Goal: Find specific page/section: Find specific page/section

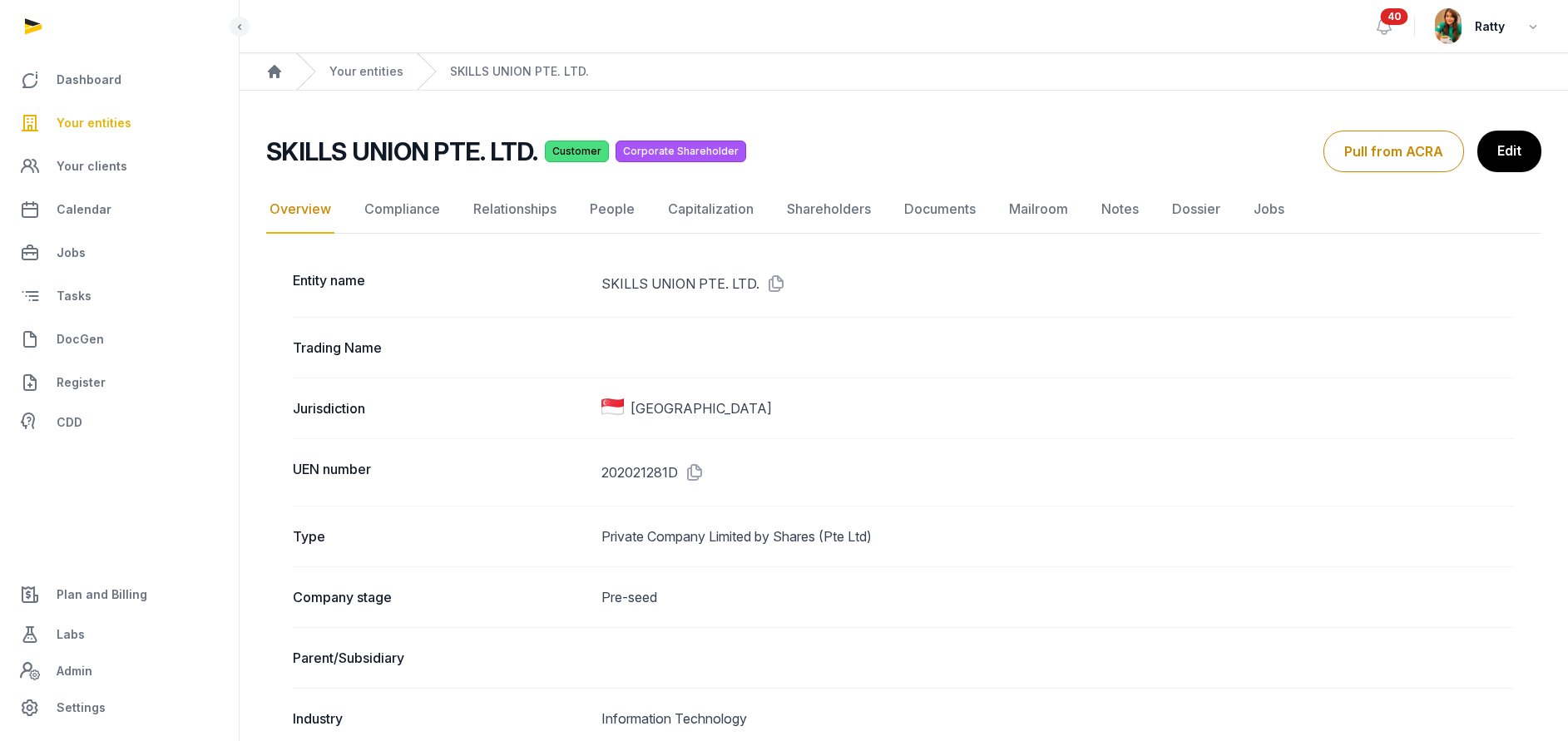
drag, startPoint x: 0, startPoint y: 0, endPoint x: 85, endPoint y: 115, distance: 143.0
click at [85, 115] on span "Your entities" at bounding box center [93, 122] width 75 height 20
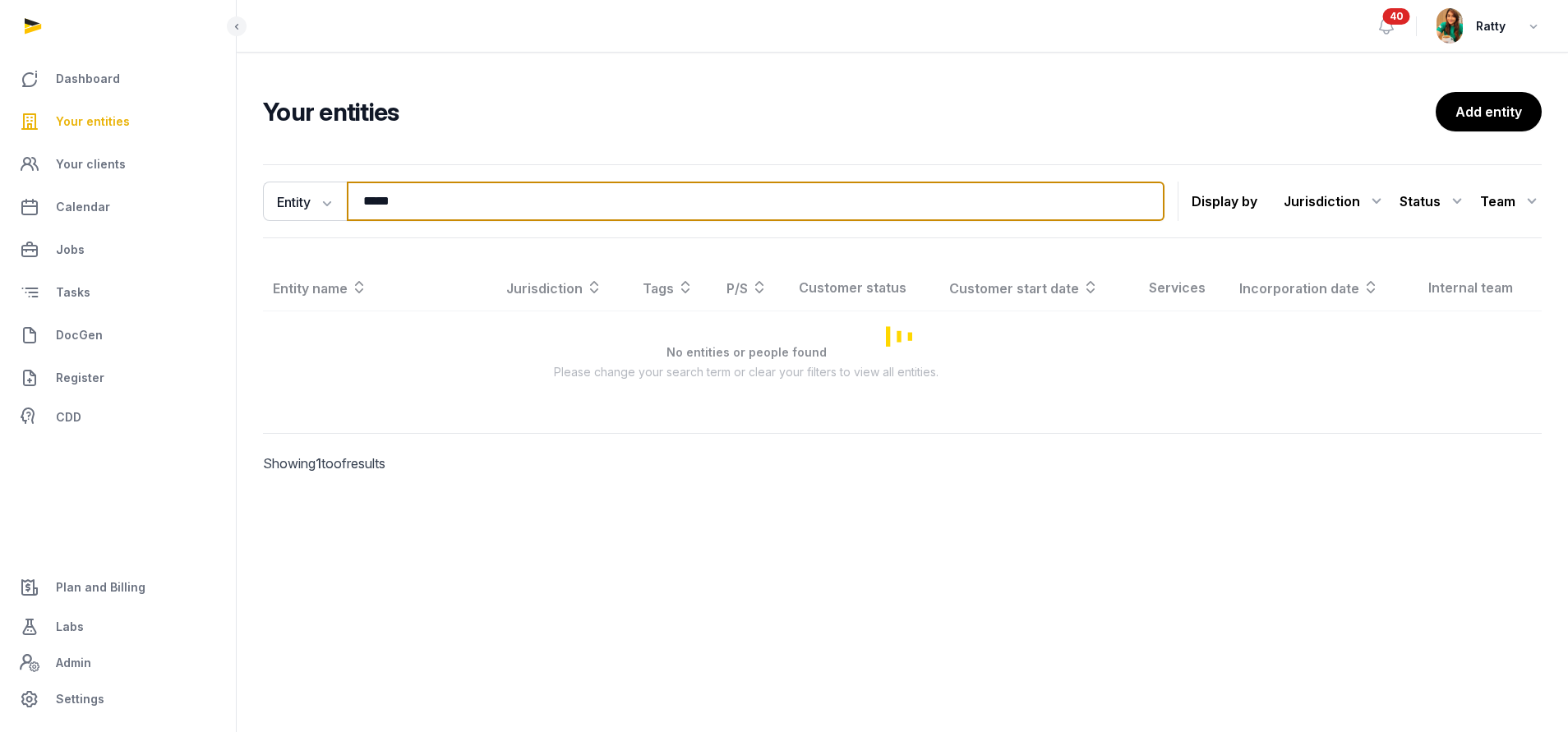
drag, startPoint x: 512, startPoint y: 208, endPoint x: 218, endPoint y: 185, distance: 294.9
click at [218, 185] on div "Dashboard Your entities Your clients Calendar Jobs Tasks DocGen Register CDD Pl…" at bounding box center [784, 366] width 1568 height 732
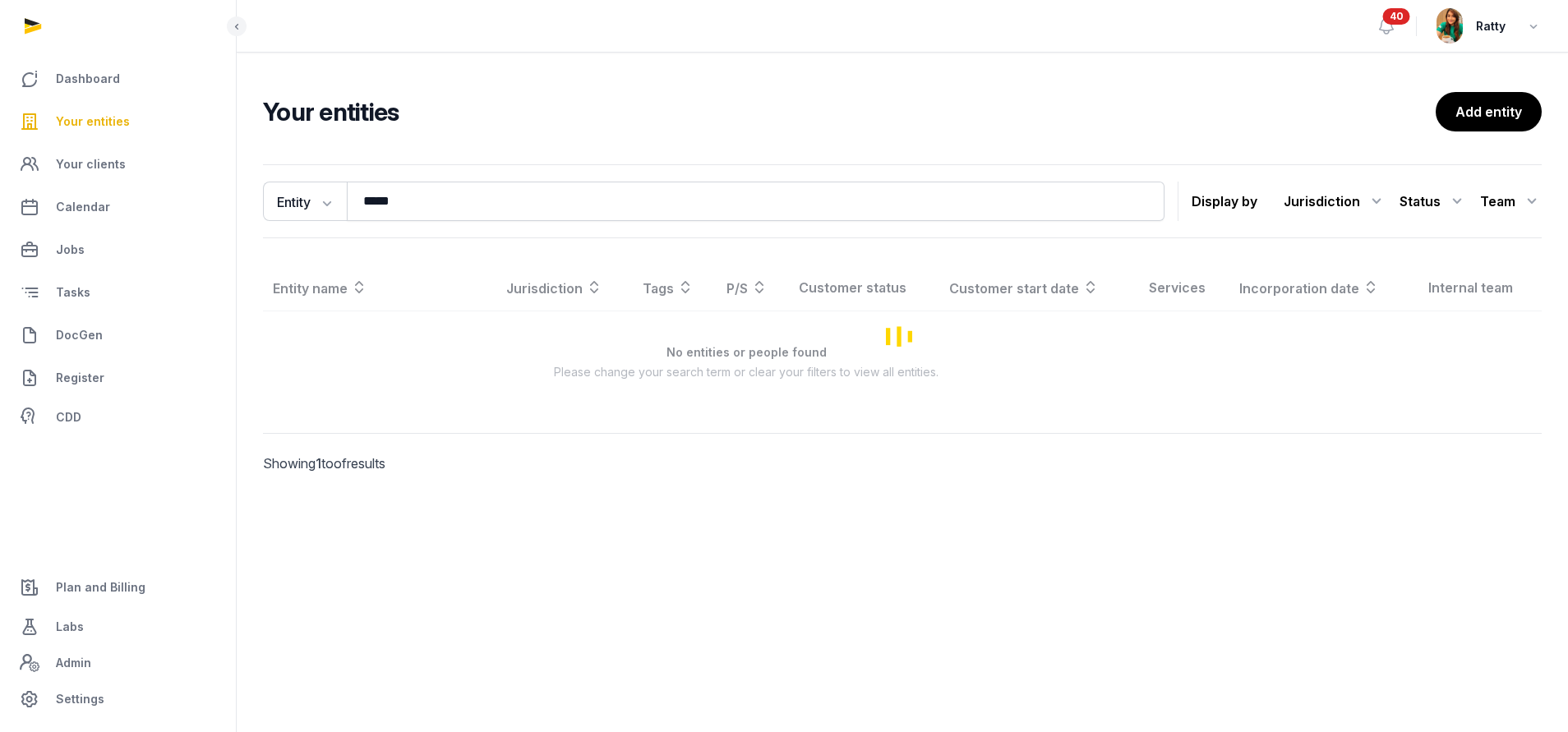
click at [108, 111] on span "Your entities" at bounding box center [92, 121] width 74 height 20
click at [109, 123] on span "Your entities" at bounding box center [92, 121] width 74 height 20
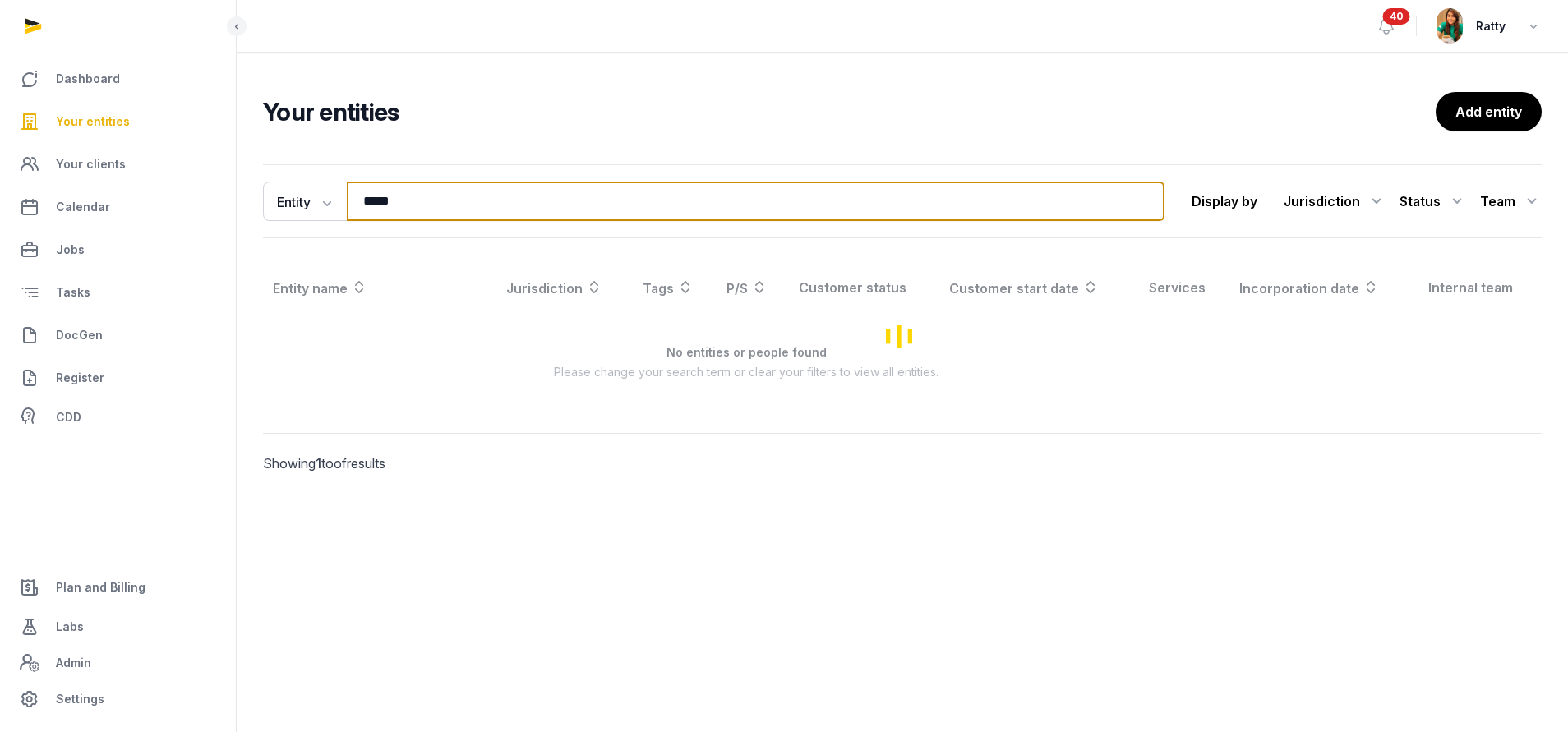
click at [484, 194] on input "*****" at bounding box center [756, 201] width 818 height 39
type input "*"
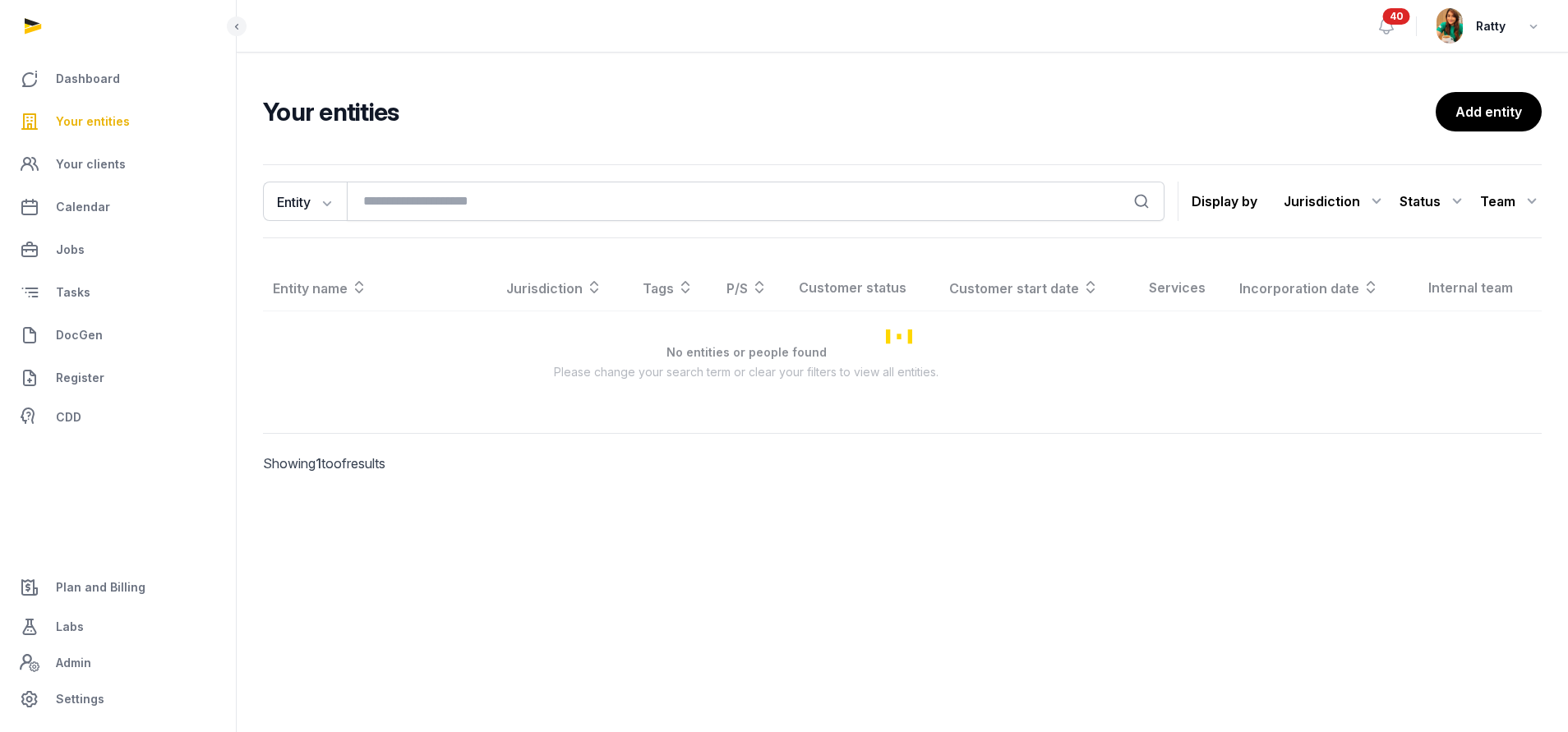
click at [1397, 21] on span "40" at bounding box center [1396, 16] width 27 height 17
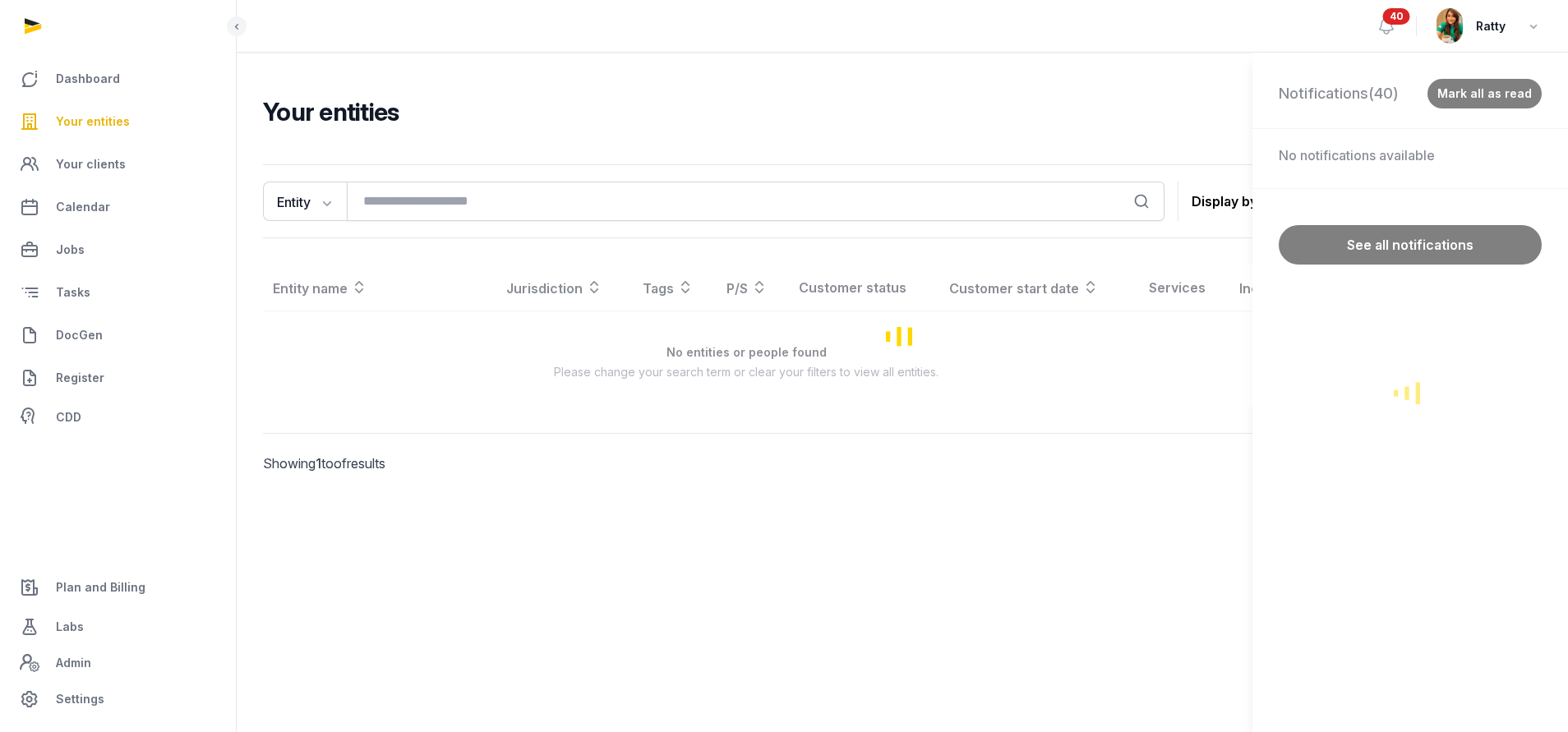
click at [1398, 22] on div "Notifications (40) Mark all as read No notifications available See all notifica…" at bounding box center [784, 366] width 1568 height 732
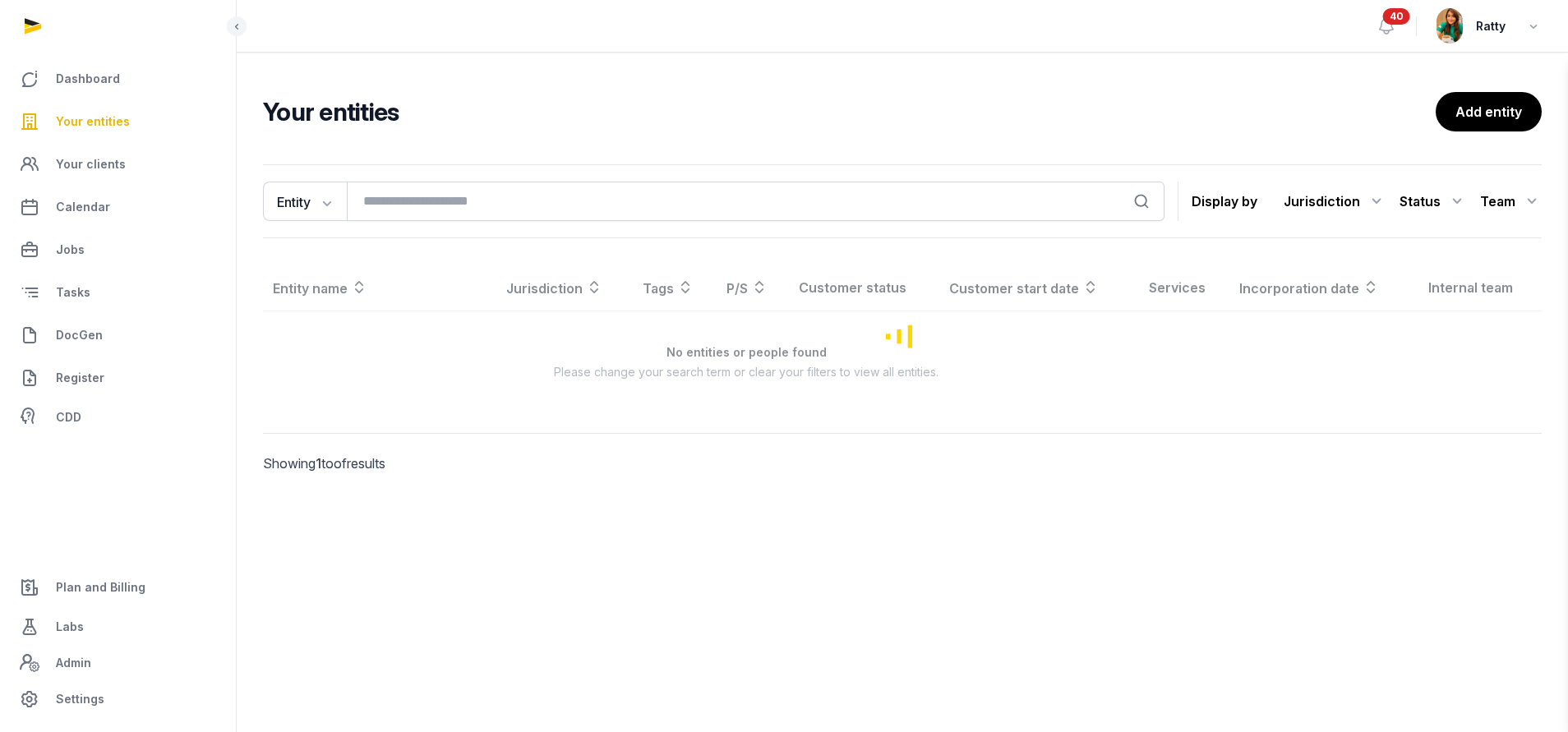
click at [1398, 22] on span "40" at bounding box center [1396, 16] width 27 height 17
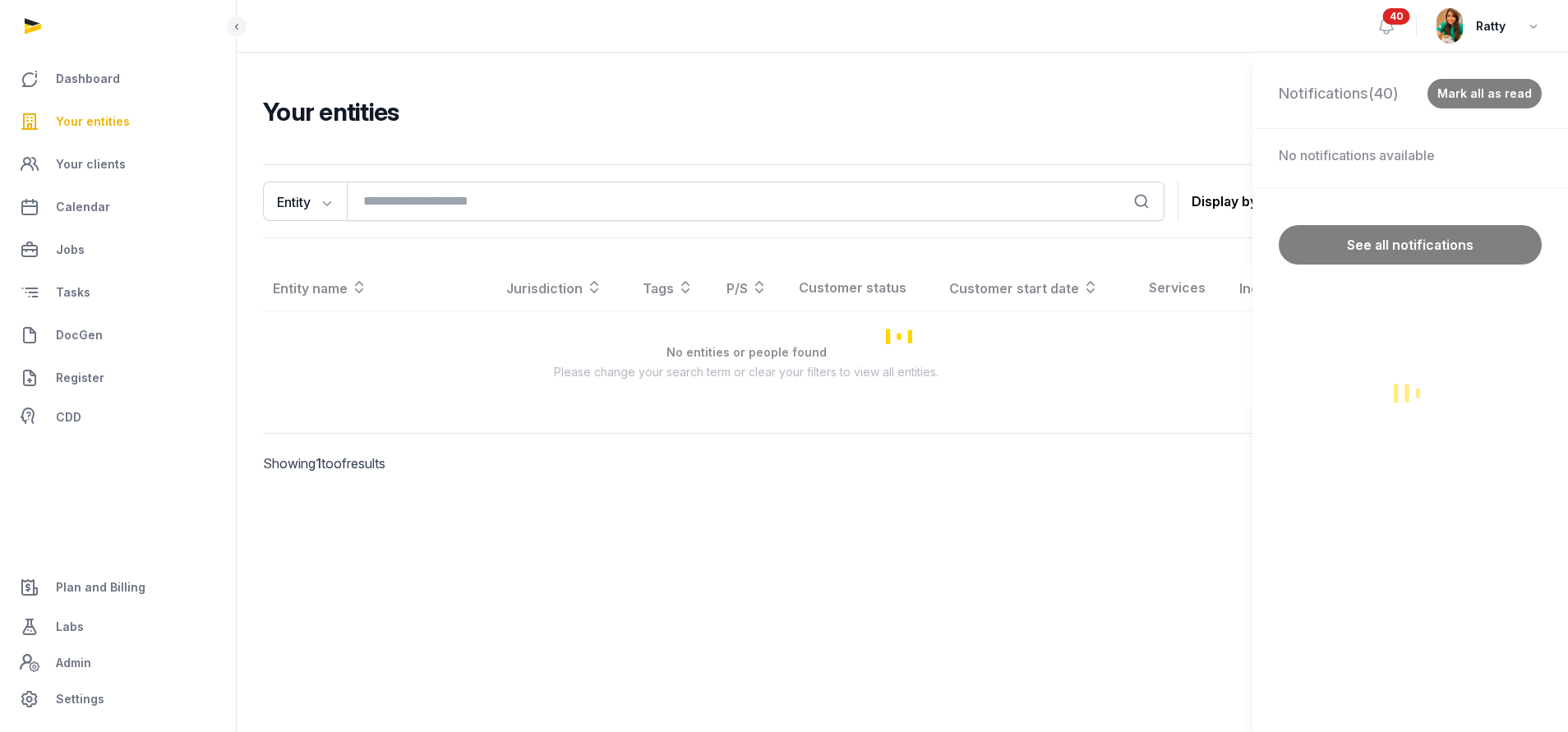
click at [1398, 22] on div "Notifications (40) Mark all as read No notifications available See all notifica…" at bounding box center [784, 366] width 1568 height 732
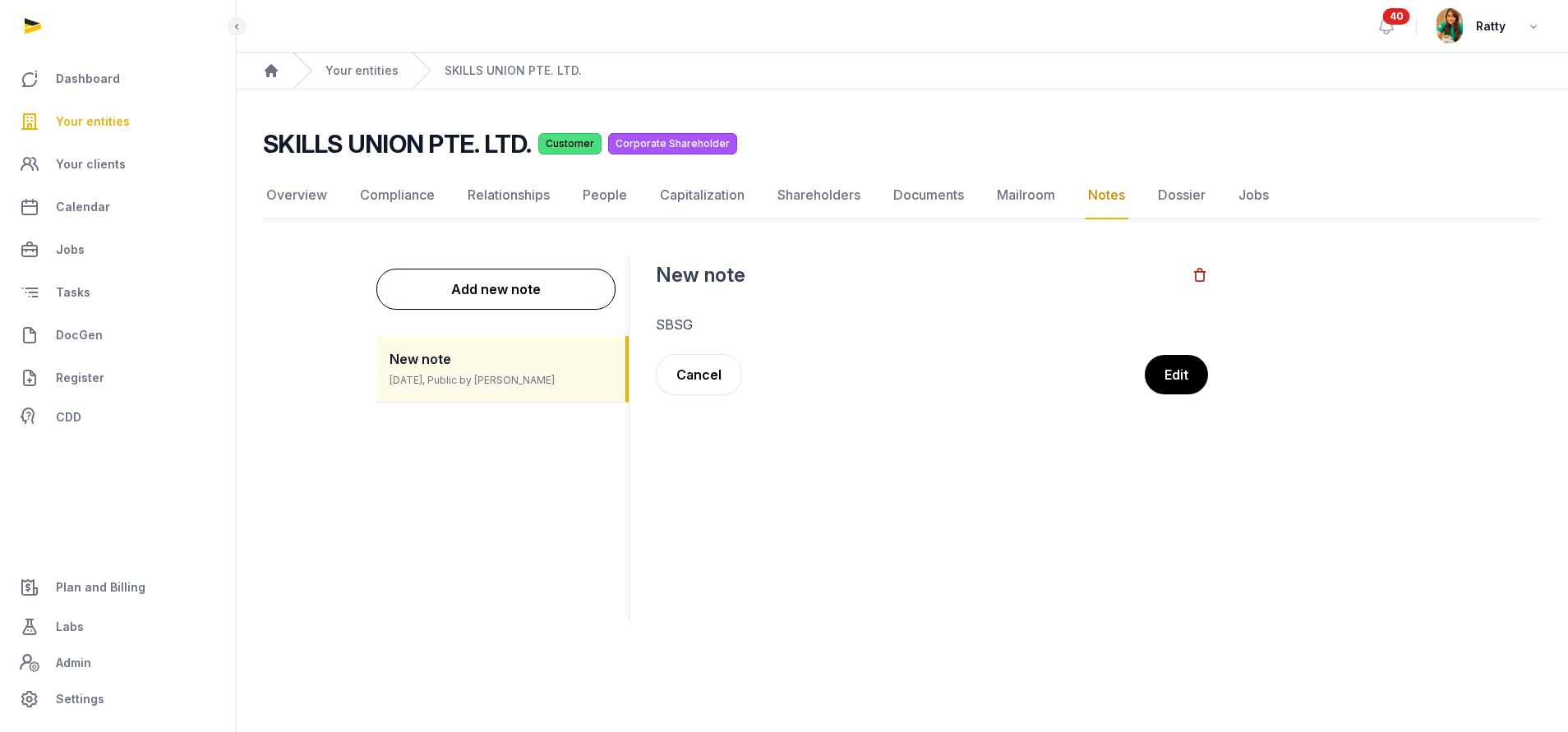
click at [98, 114] on span "Your entities" at bounding box center [92, 121] width 74 height 20
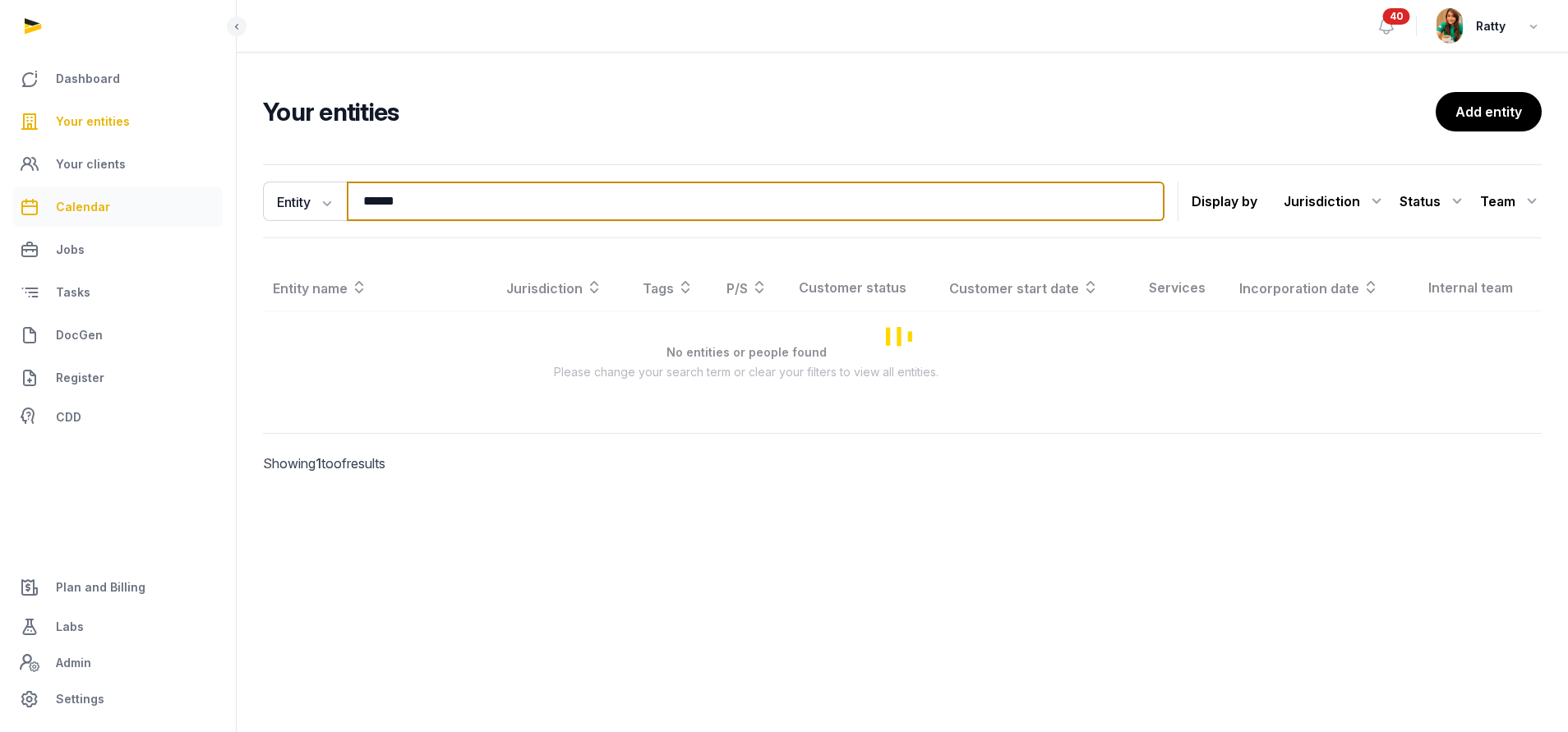
drag, startPoint x: 453, startPoint y: 209, endPoint x: 162, endPoint y: 210, distance: 291.0
click at [170, 209] on div "Dashboard Your entities Your clients Calendar Jobs Tasks DocGen Register CDD Pl…" at bounding box center [784, 366] width 1568 height 732
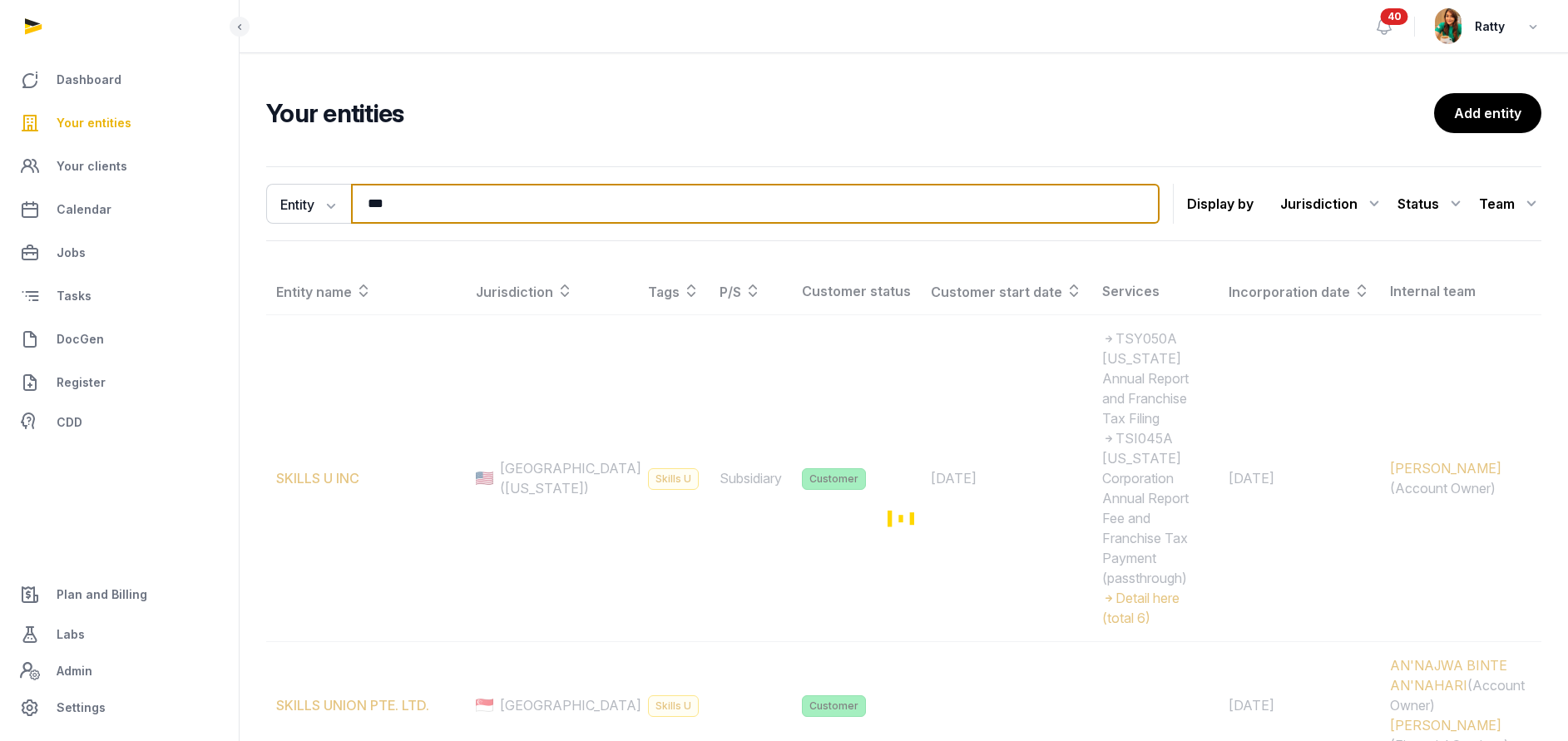
type input "*****"
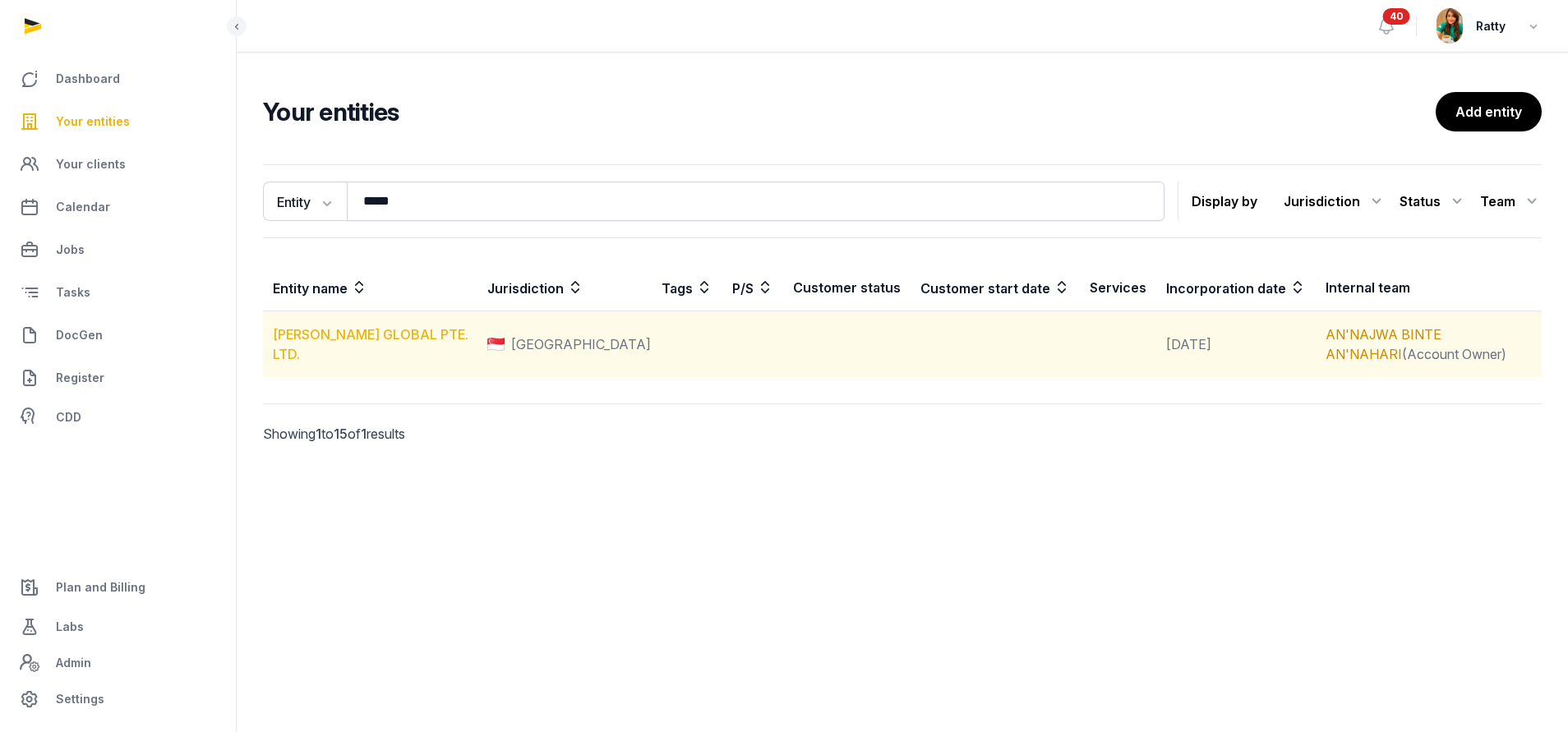
click at [345, 336] on link "[PERSON_NAME] GLOBAL PTE. LTD." at bounding box center [371, 345] width 196 height 37
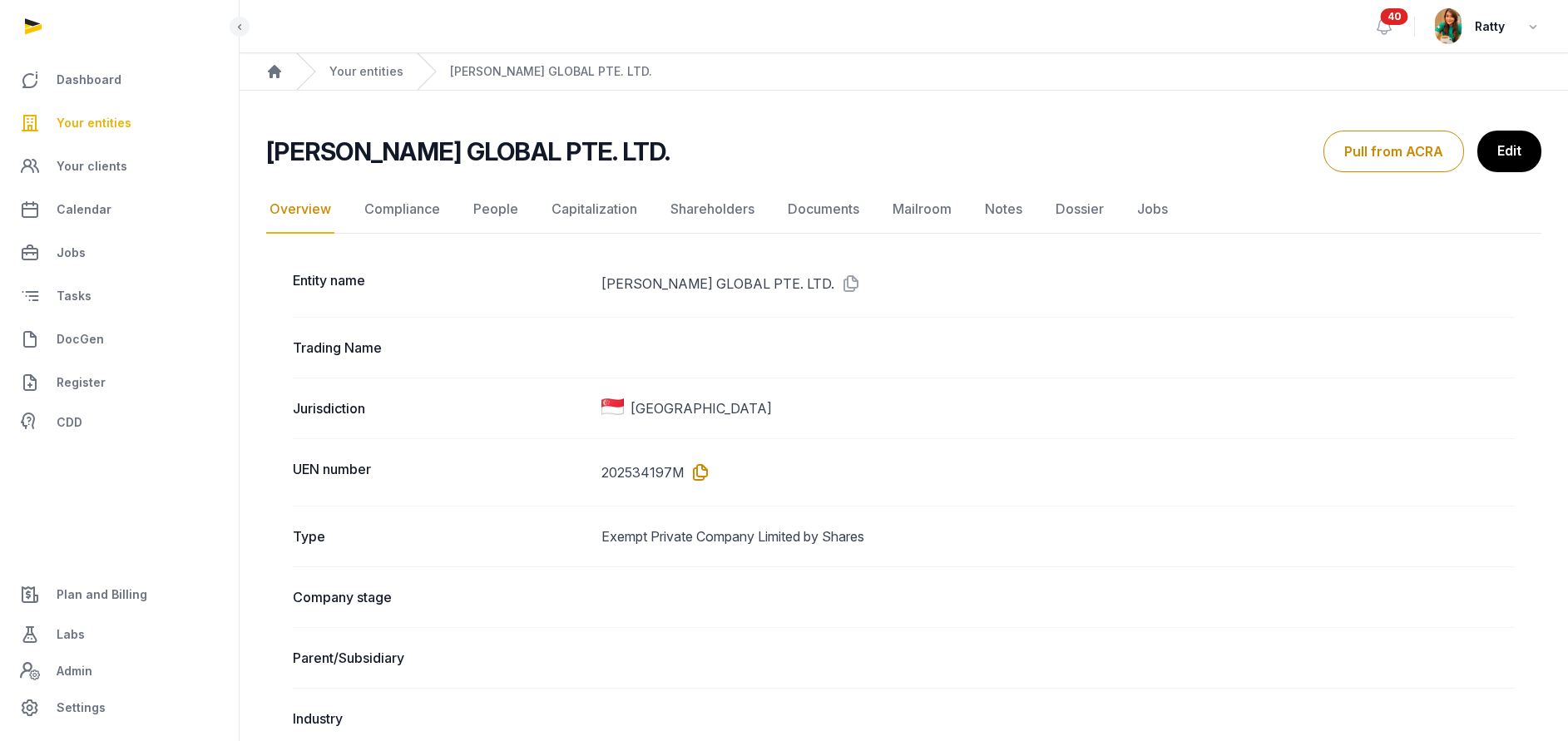
click at [692, 471] on icon at bounding box center [697, 472] width 26 height 26
